Goal: Task Accomplishment & Management: Manage account settings

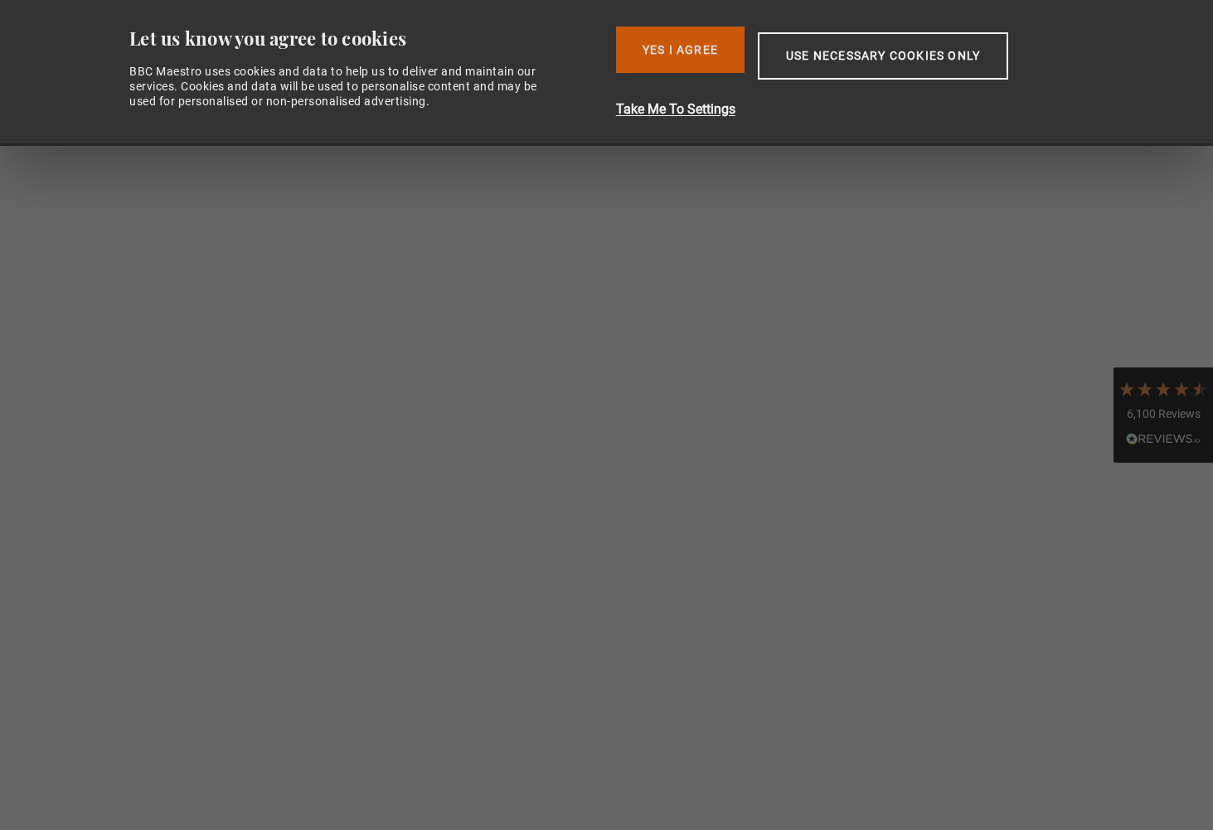
click at [737, 63] on button "Yes I Agree" at bounding box center [680, 50] width 129 height 46
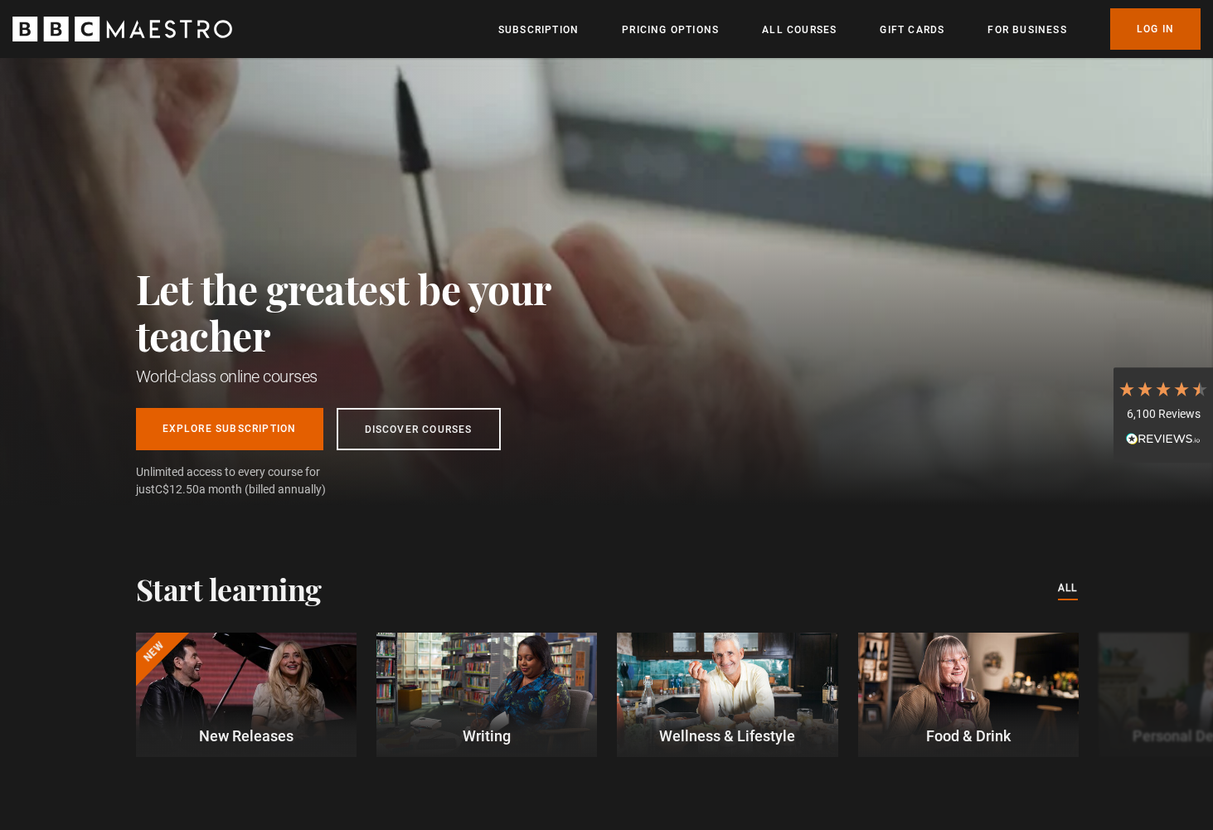
click at [1133, 20] on link "Log In" at bounding box center [1156, 28] width 90 height 41
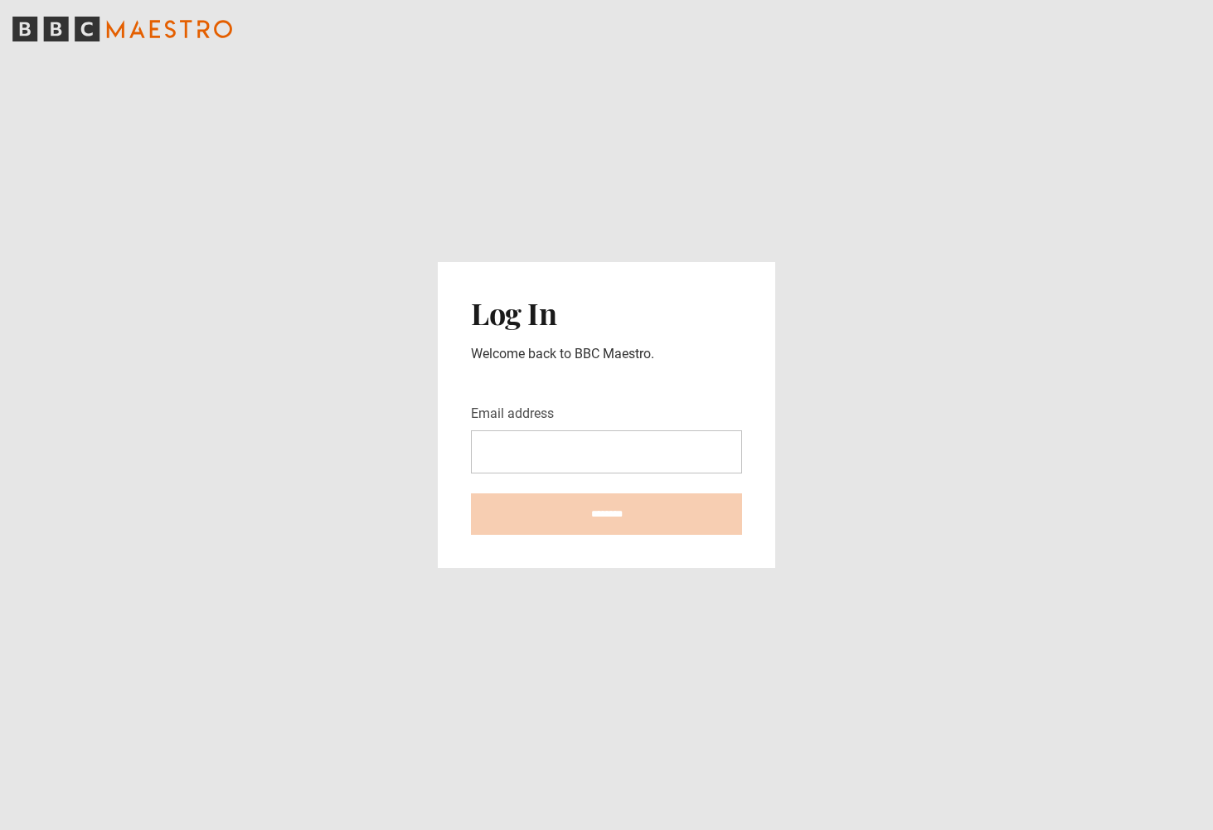
click at [643, 424] on div "Email address" at bounding box center [606, 439] width 271 height 70
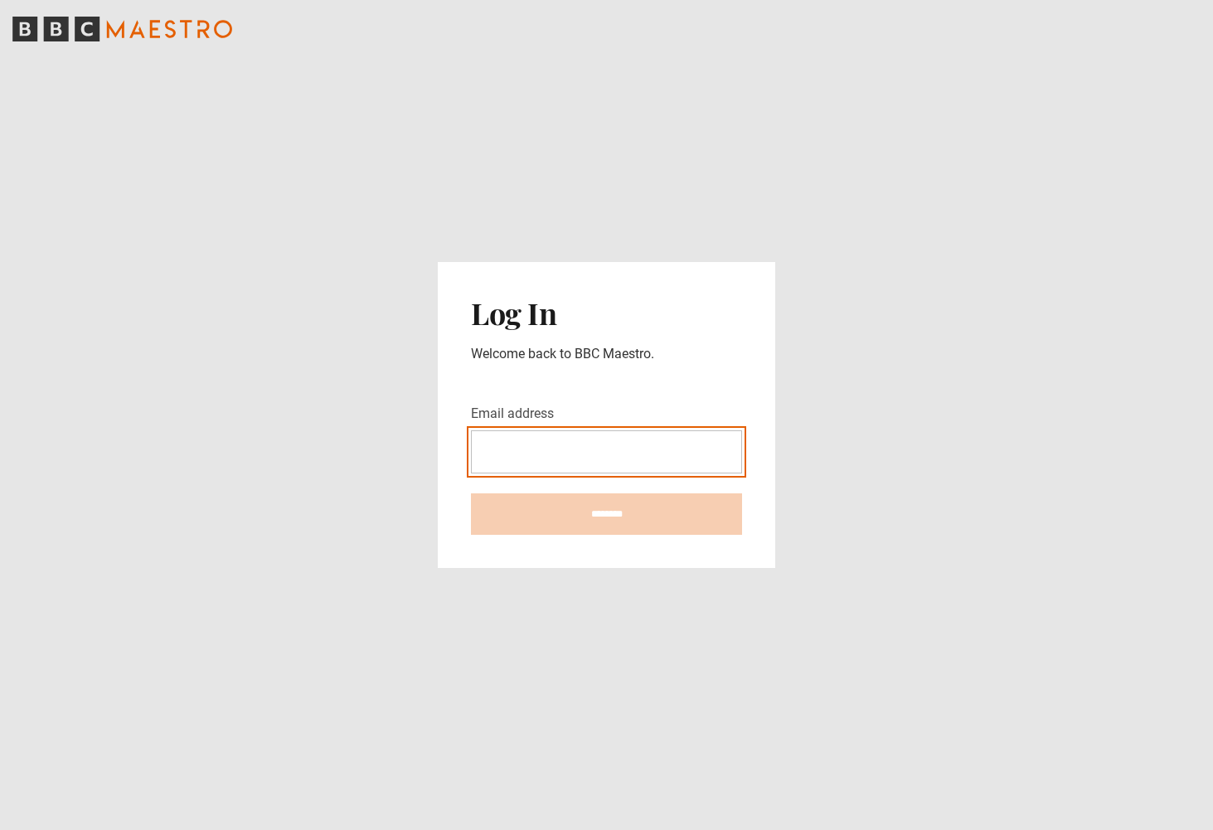
click at [633, 446] on input "Email address" at bounding box center [606, 451] width 271 height 43
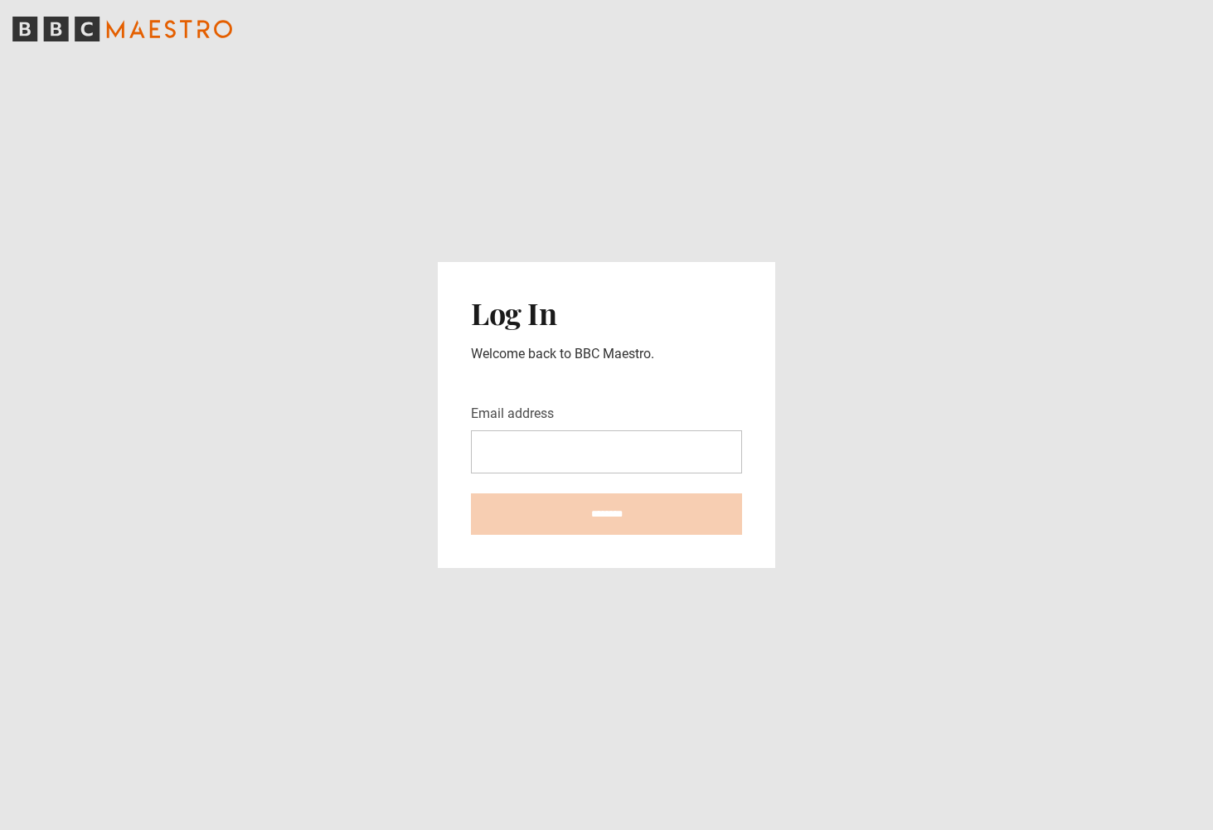
click at [627, 348] on p "Welcome back to BBC Maestro." at bounding box center [606, 354] width 271 height 20
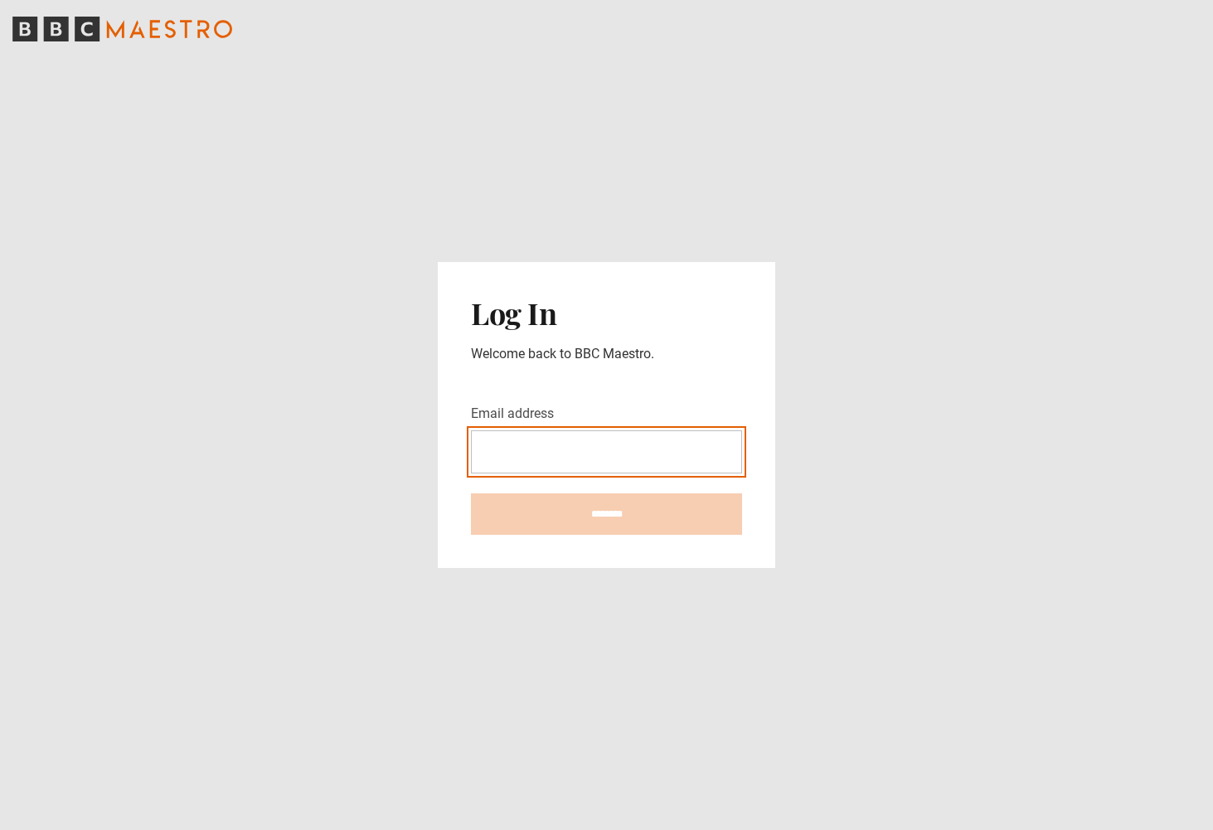
click at [620, 452] on input "Email address" at bounding box center [606, 451] width 271 height 43
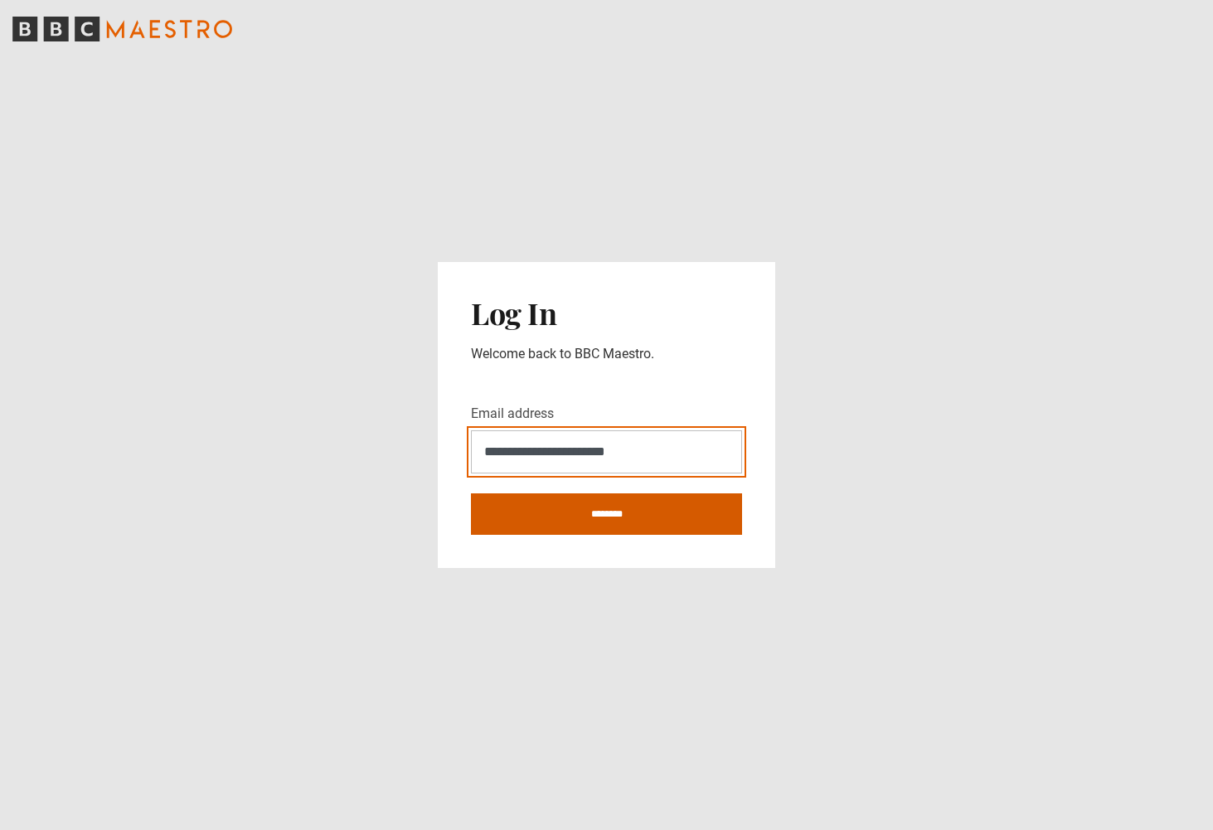
type input "**********"
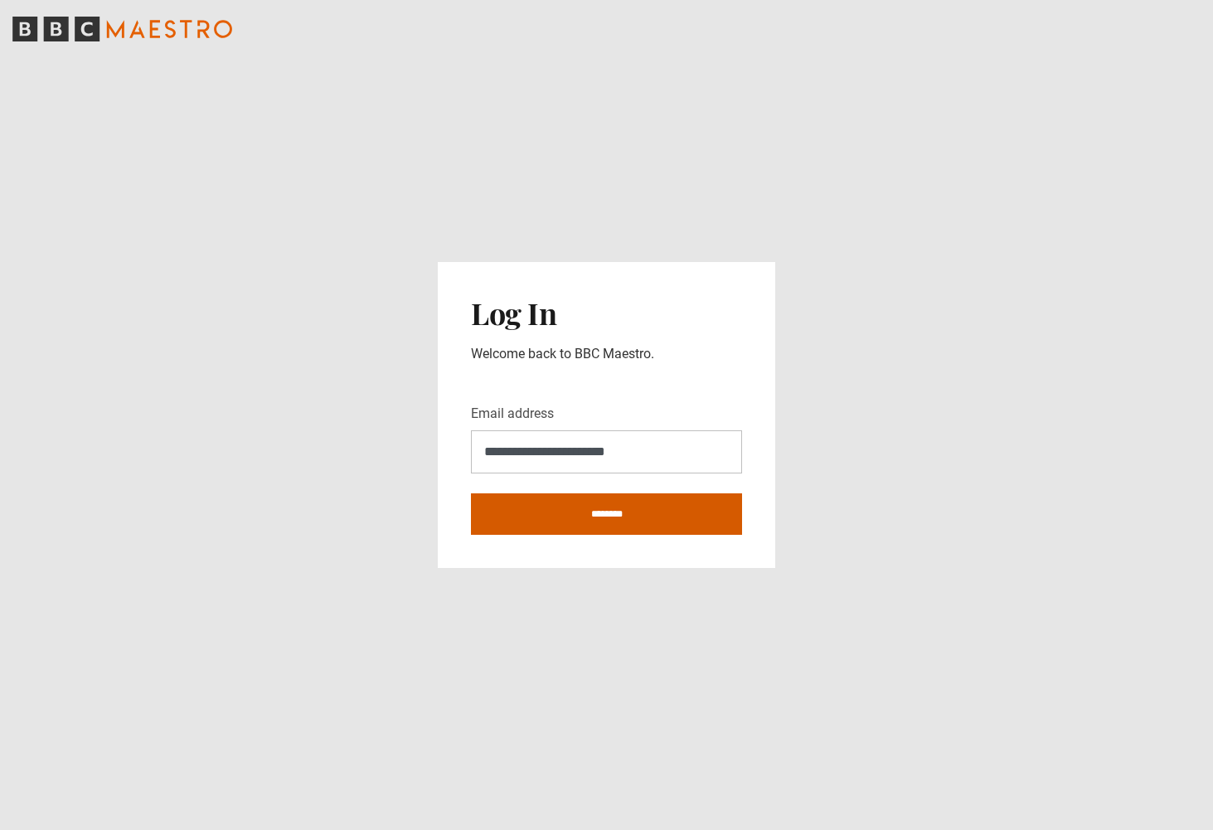
click at [596, 501] on input "********" at bounding box center [606, 513] width 271 height 41
type input "**********"
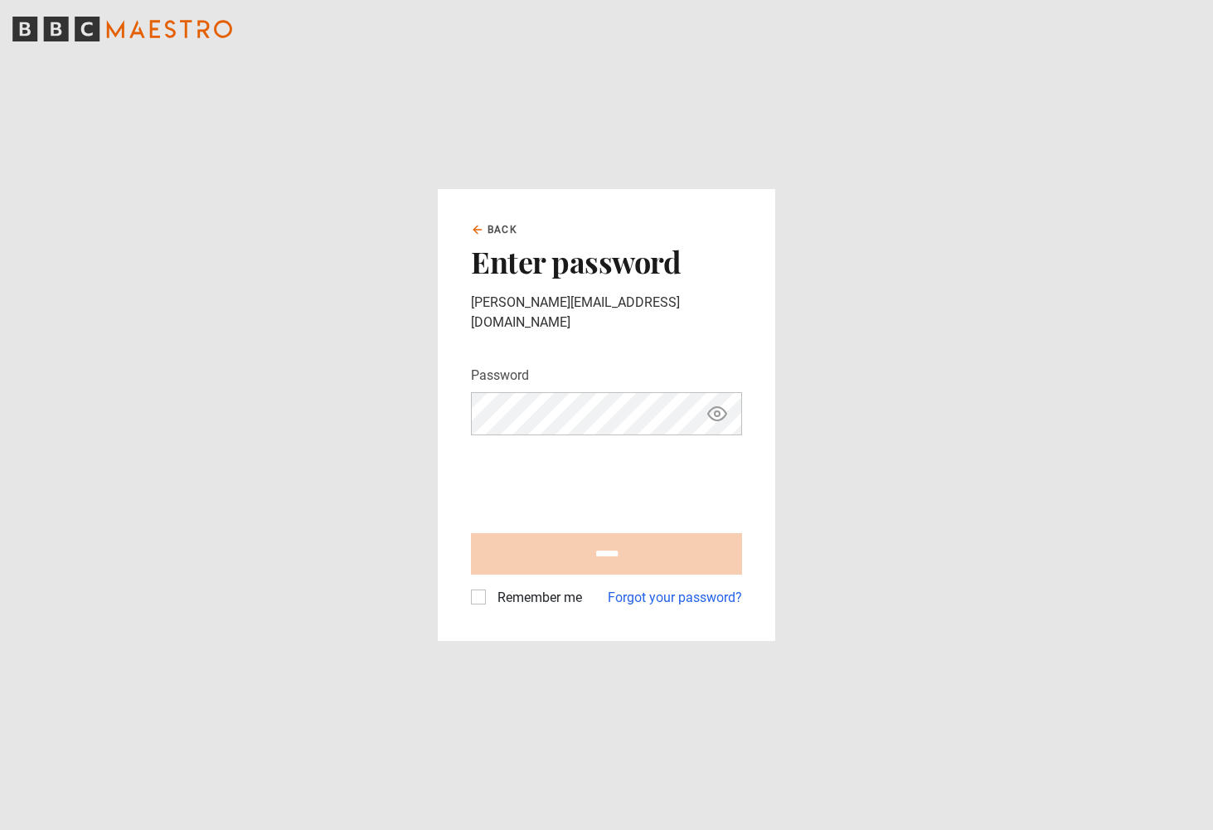
click at [741, 449] on div at bounding box center [606, 481] width 271 height 65
click at [683, 595] on link "Forgot your password?" at bounding box center [675, 598] width 134 height 20
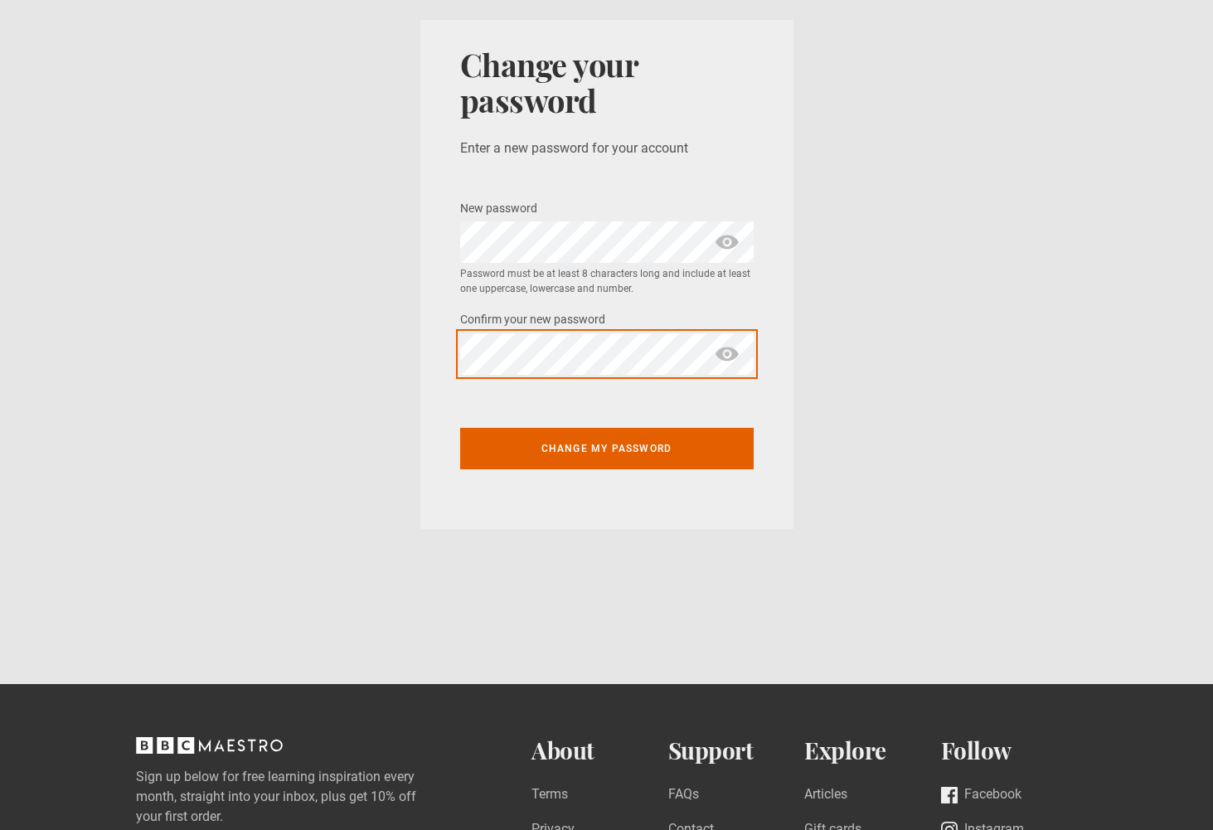
click at [606, 447] on button "Change my password" at bounding box center [607, 448] width 294 height 41
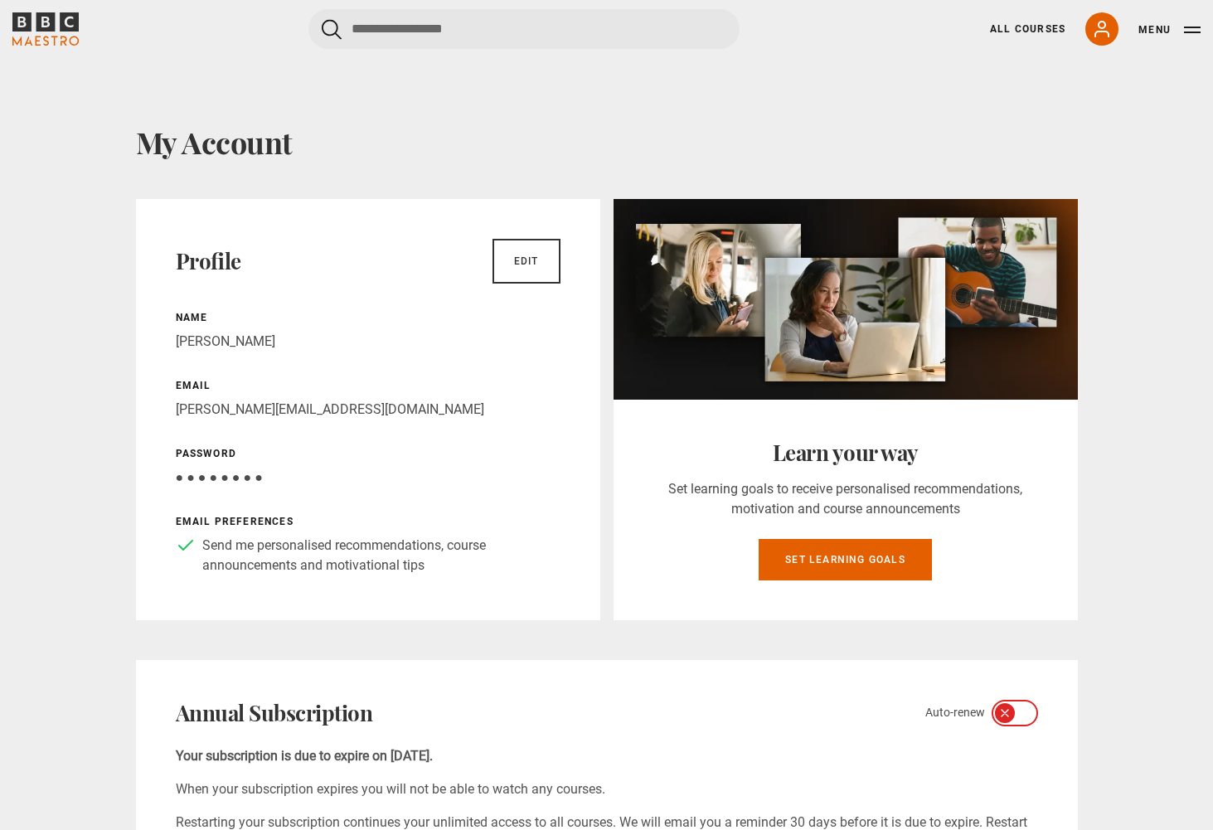
click at [368, 566] on p "Send me personalised recommendations, course announcements and motivational tips" at bounding box center [381, 556] width 358 height 40
click at [184, 542] on icon at bounding box center [186, 546] width 20 height 20
click at [511, 266] on link "Edit" at bounding box center [527, 261] width 68 height 45
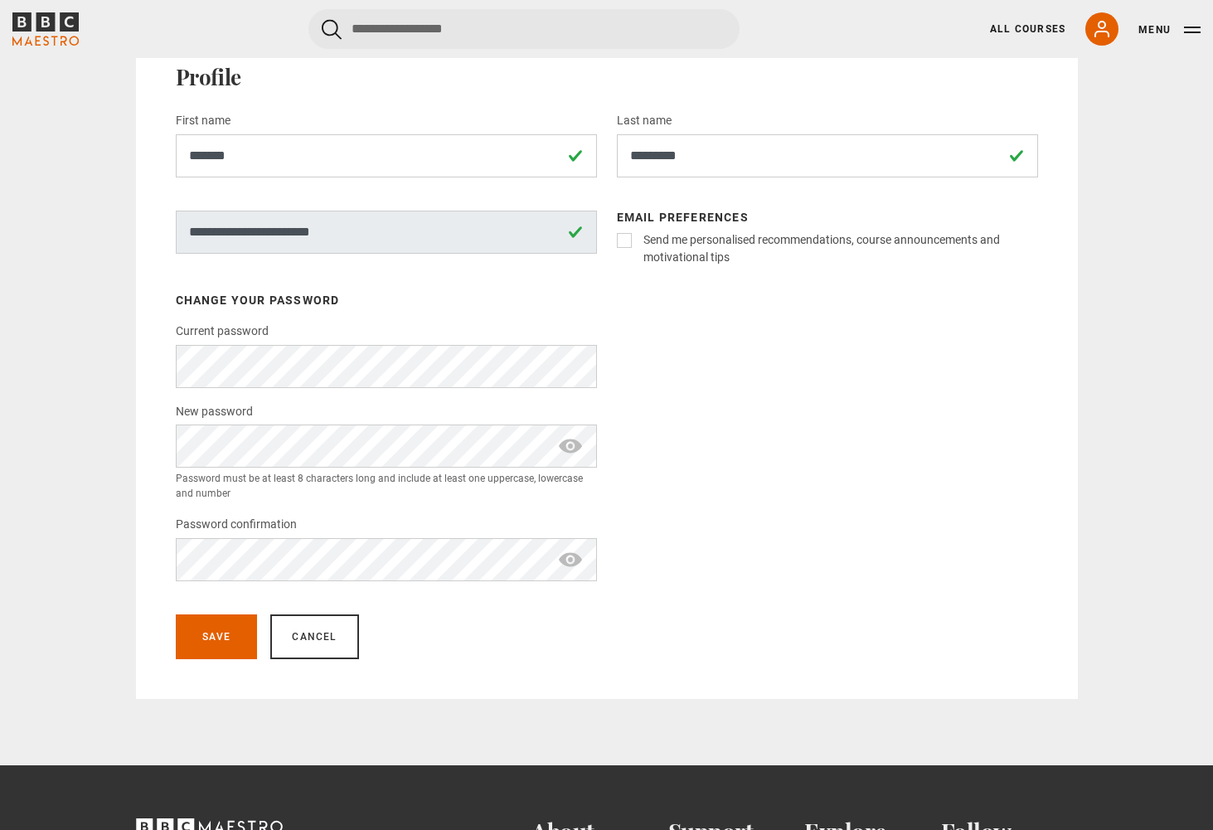
click at [630, 247] on div "Send me personalised recommendations, course announcements and motivational tips" at bounding box center [827, 246] width 421 height 42
click at [637, 236] on label "Send me personalised recommendations, course announcements and motivational tips" at bounding box center [837, 248] width 401 height 35
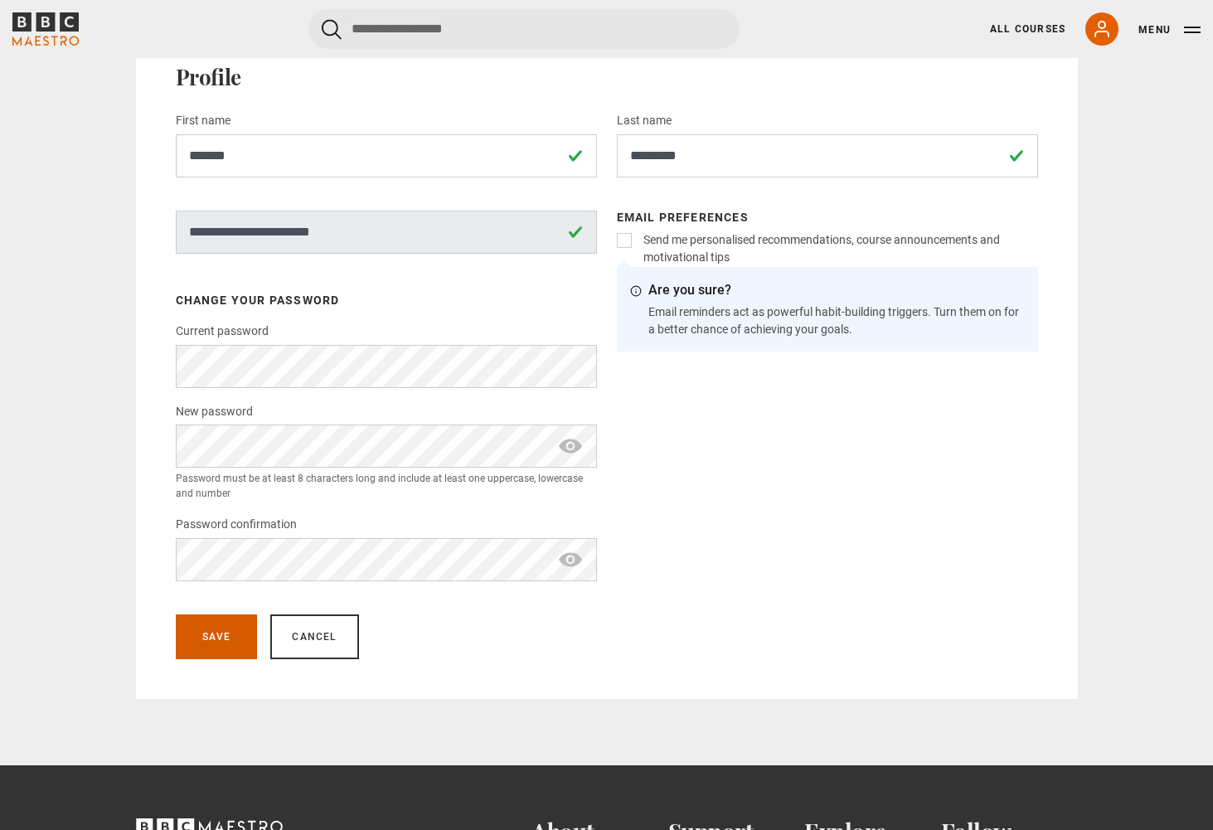
click at [243, 651] on button "Save" at bounding box center [217, 637] width 82 height 45
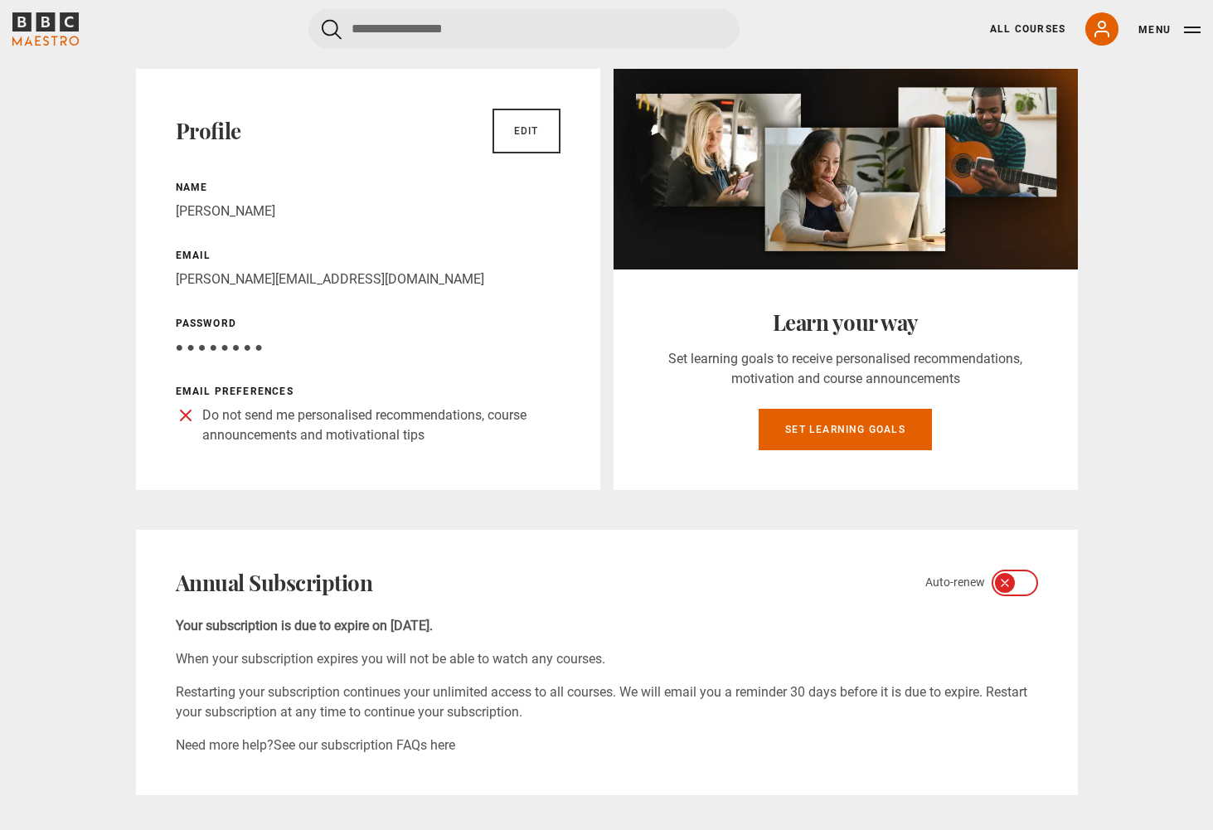
scroll to position [484, 0]
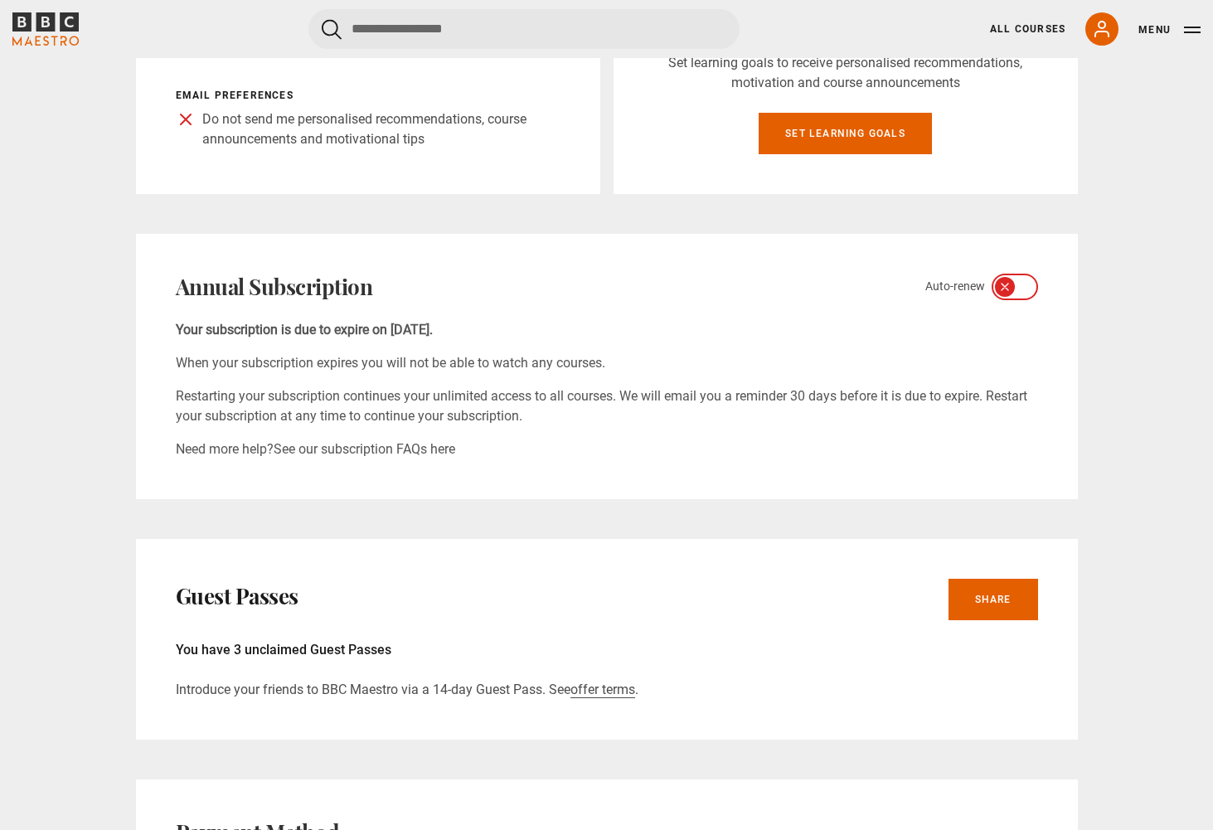
click at [1013, 287] on div at bounding box center [1015, 287] width 46 height 27
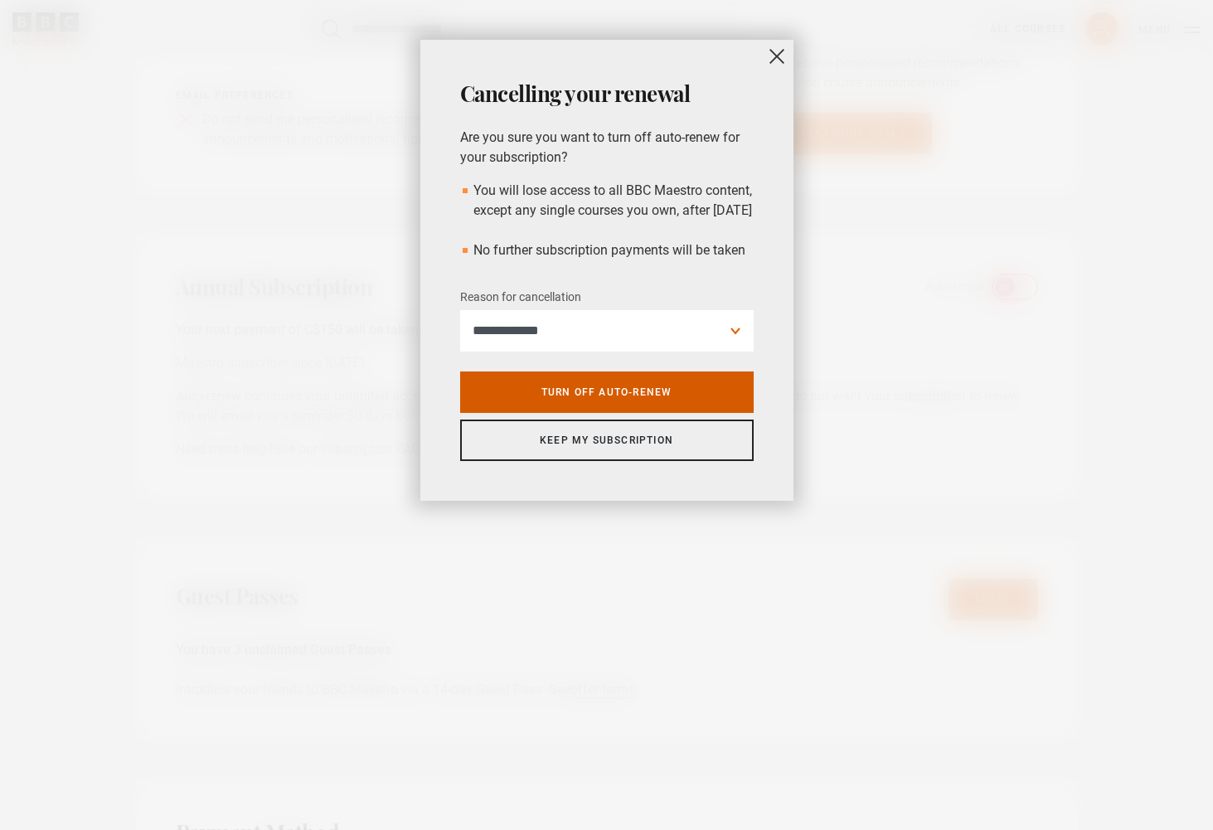
click at [661, 412] on link "Turn off auto-renew" at bounding box center [607, 392] width 294 height 41
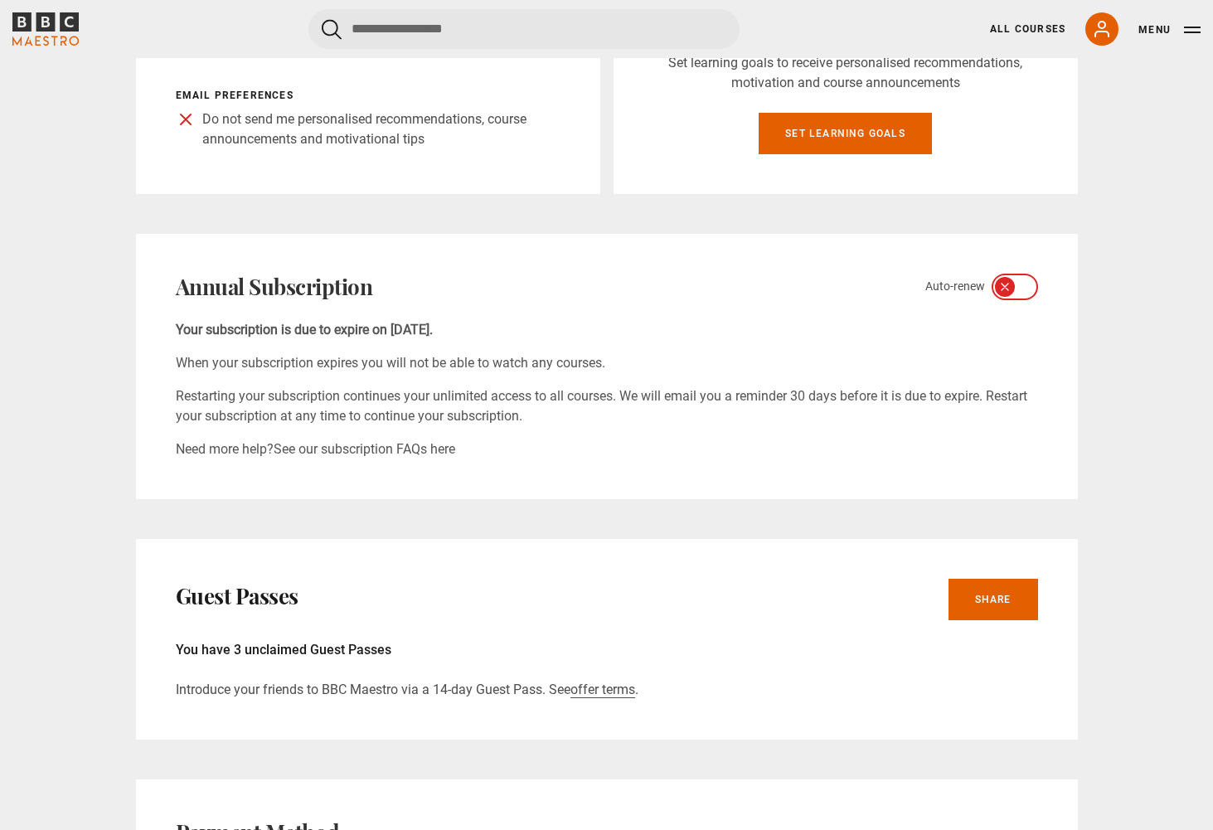
click at [739, 370] on p "When your subscription expires you will not be able to watch any courses." at bounding box center [607, 363] width 863 height 20
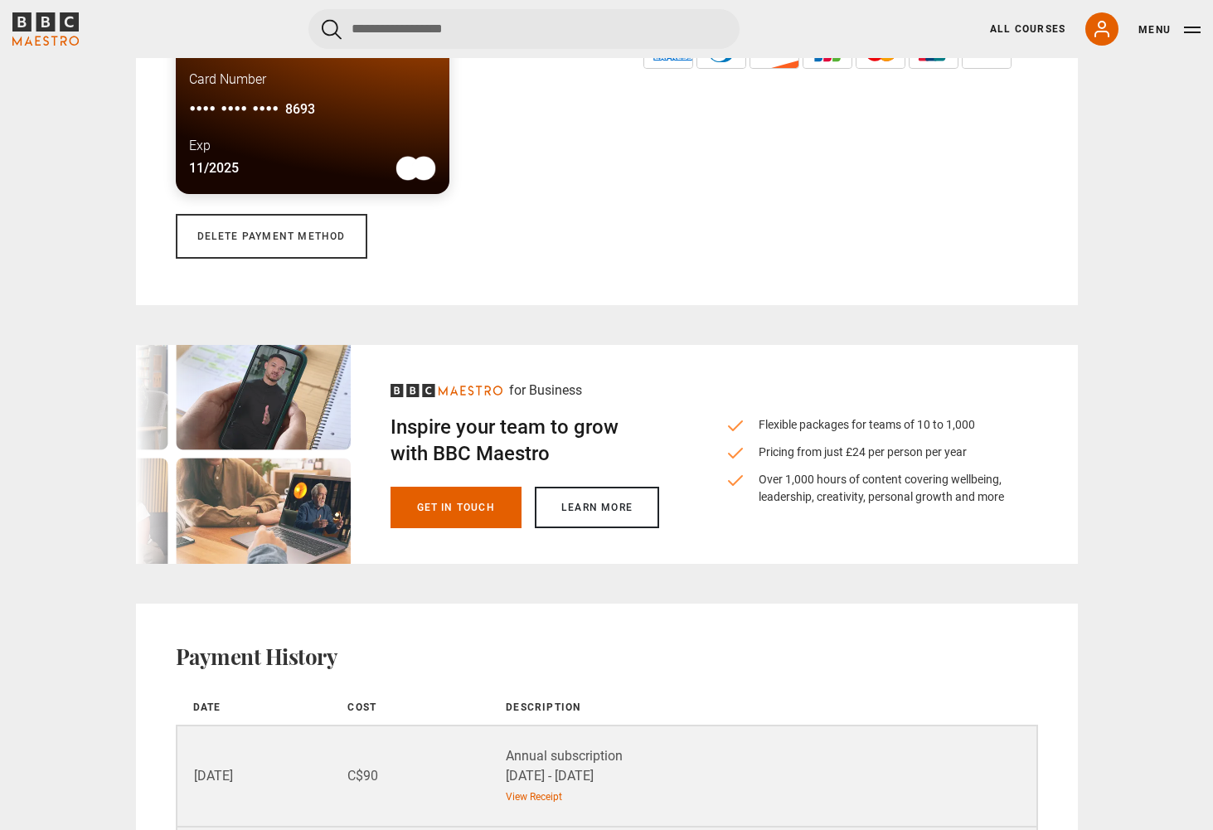
scroll to position [1420, 0]
